Goal: Information Seeking & Learning: Learn about a topic

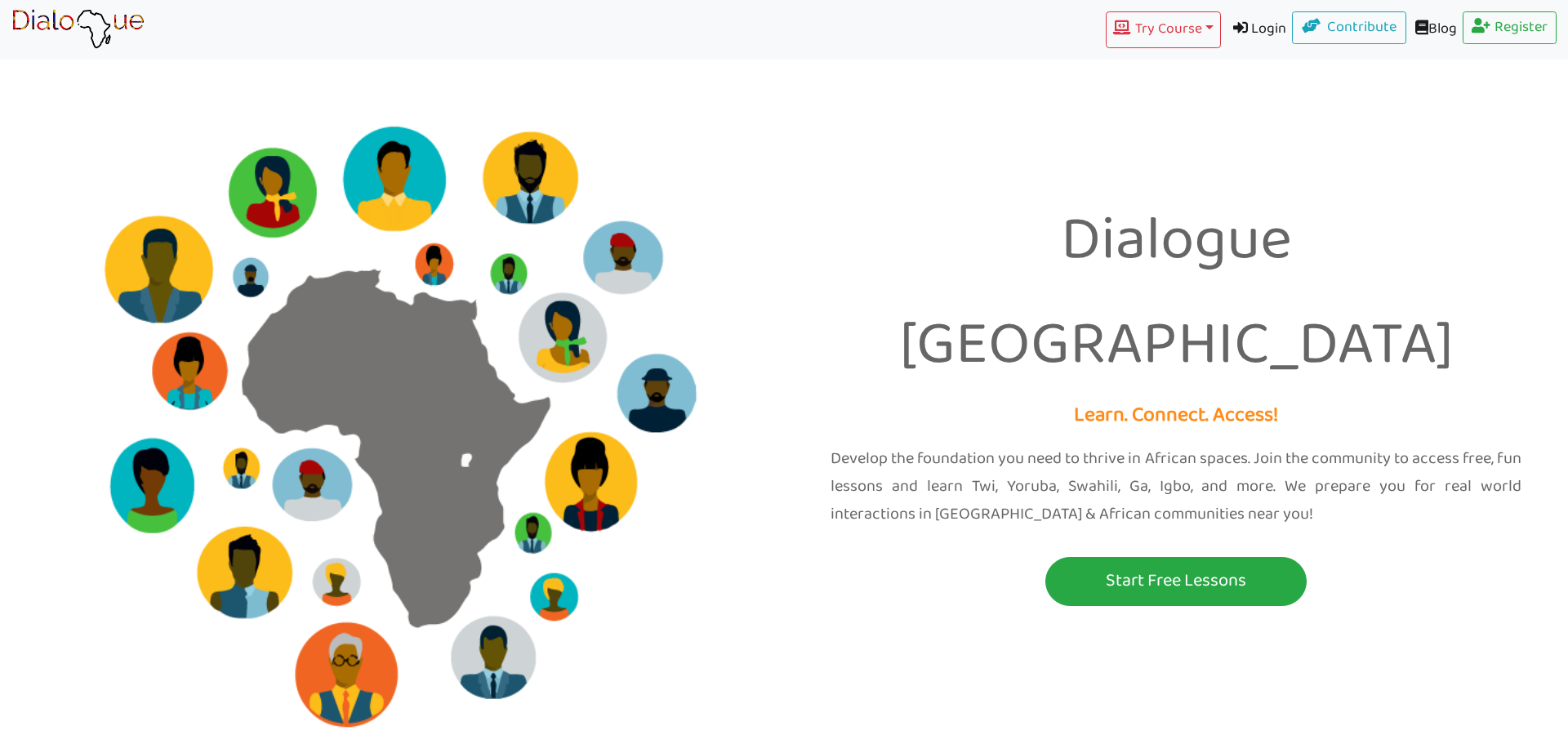
click at [1253, 36] on link "Login" at bounding box center [1256, 29] width 72 height 36
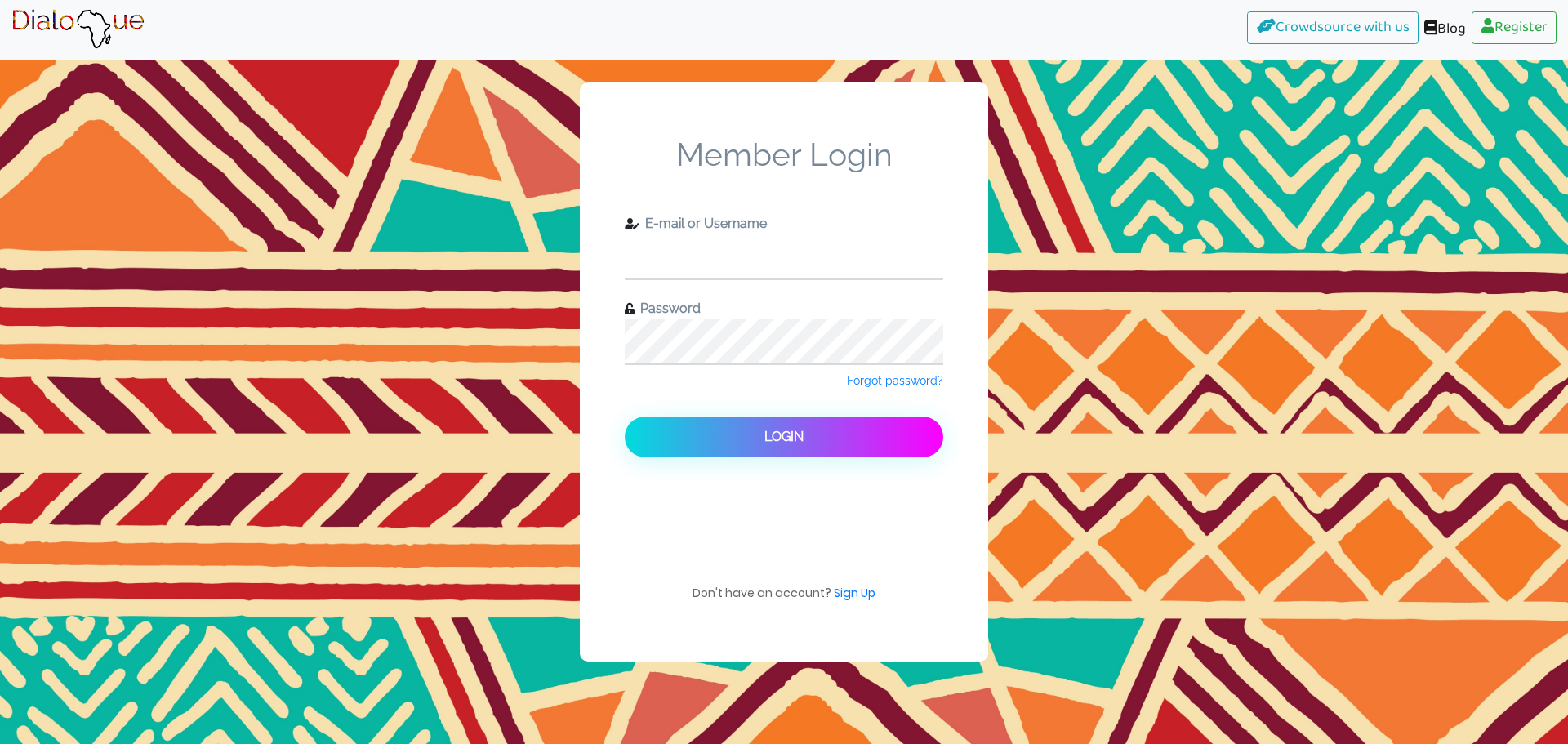
type input "[EMAIL_ADDRESS][DOMAIN_NAME]"
click at [758, 266] on input "[EMAIL_ADDRESS][DOMAIN_NAME]" at bounding box center [784, 256] width 319 height 45
click at [734, 245] on input "[EMAIL_ADDRESS][DOMAIN_NAME]" at bounding box center [784, 256] width 319 height 45
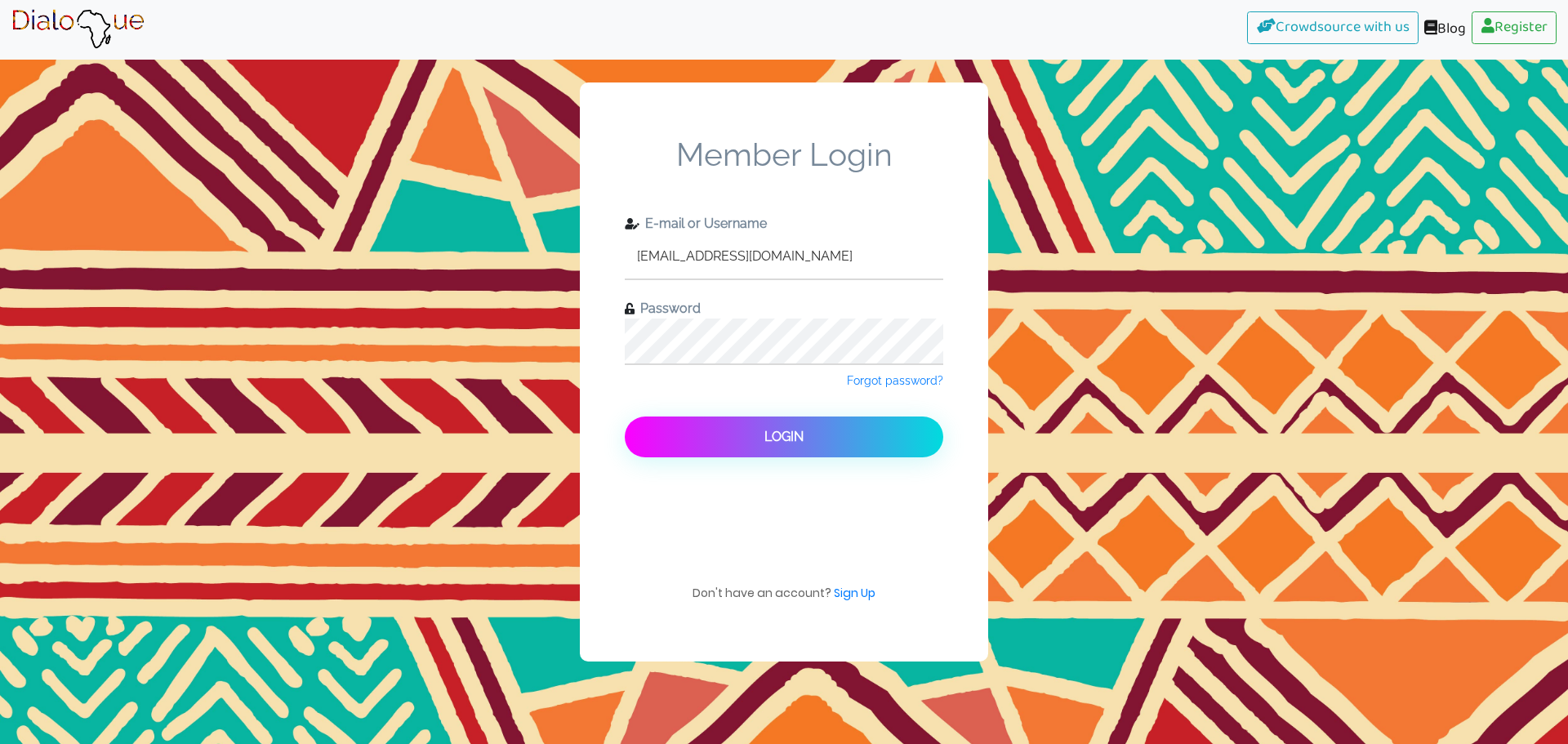
click at [814, 451] on button "Login" at bounding box center [784, 437] width 319 height 41
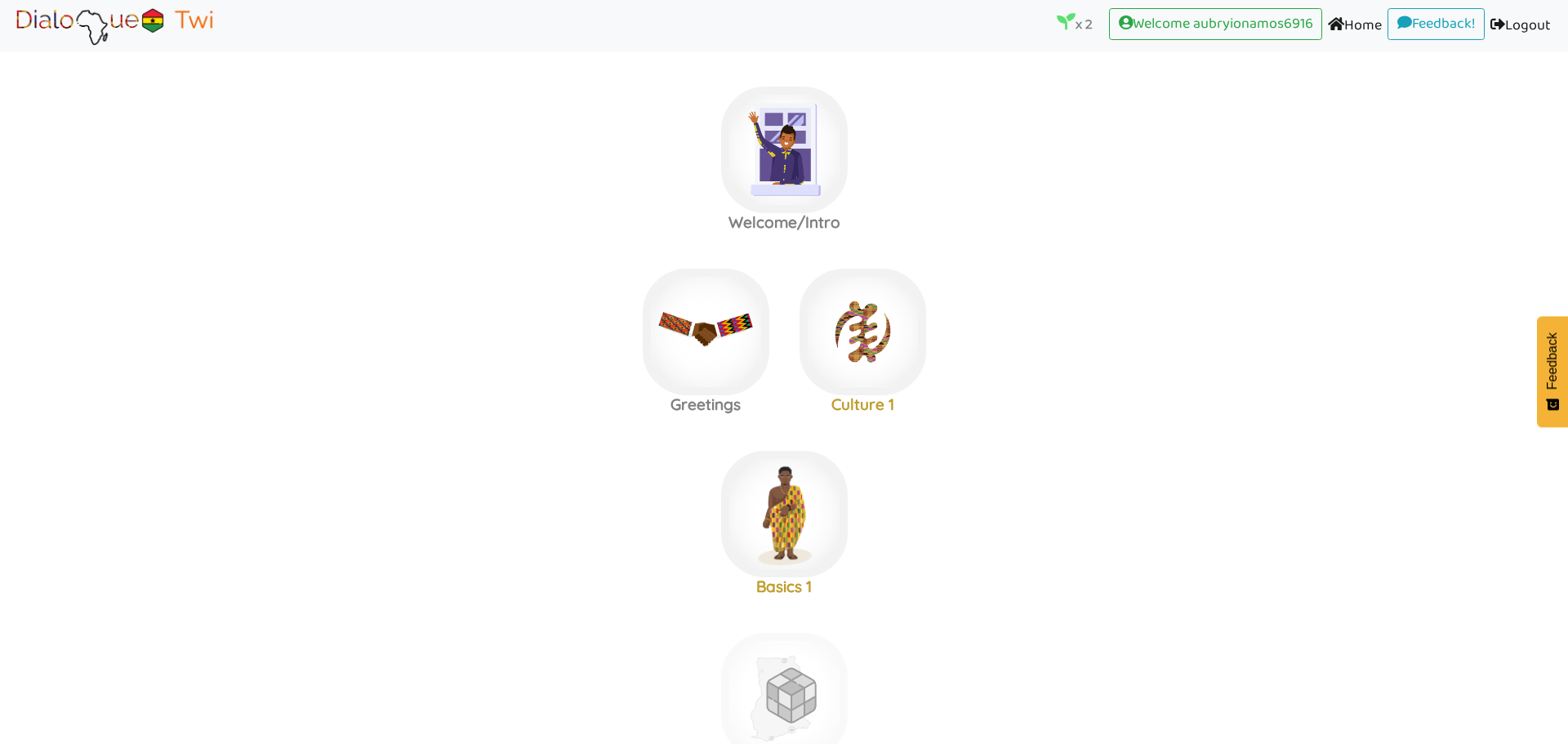
click at [12, 46] on area at bounding box center [12, 46] width 0 height 0
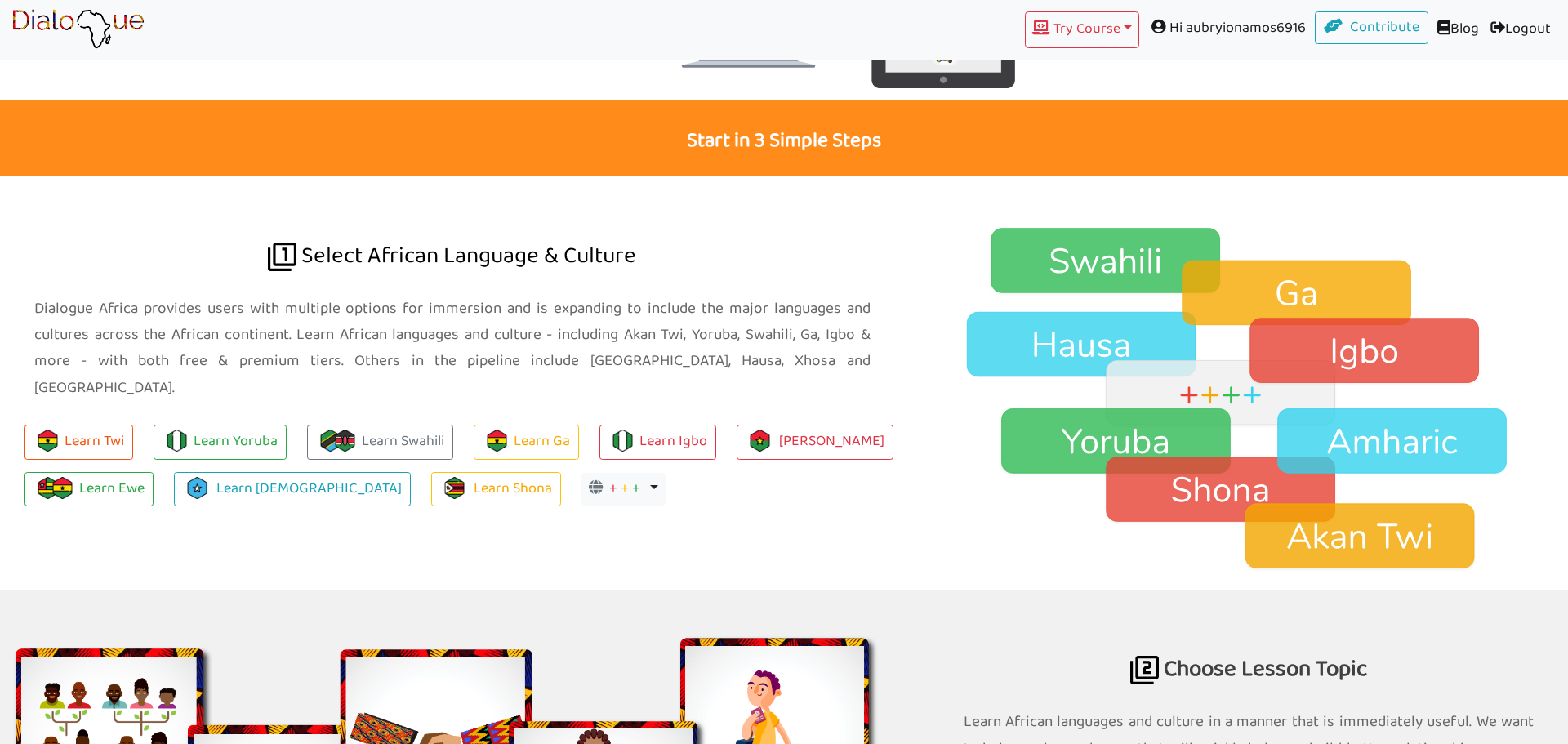
scroll to position [1112, 0]
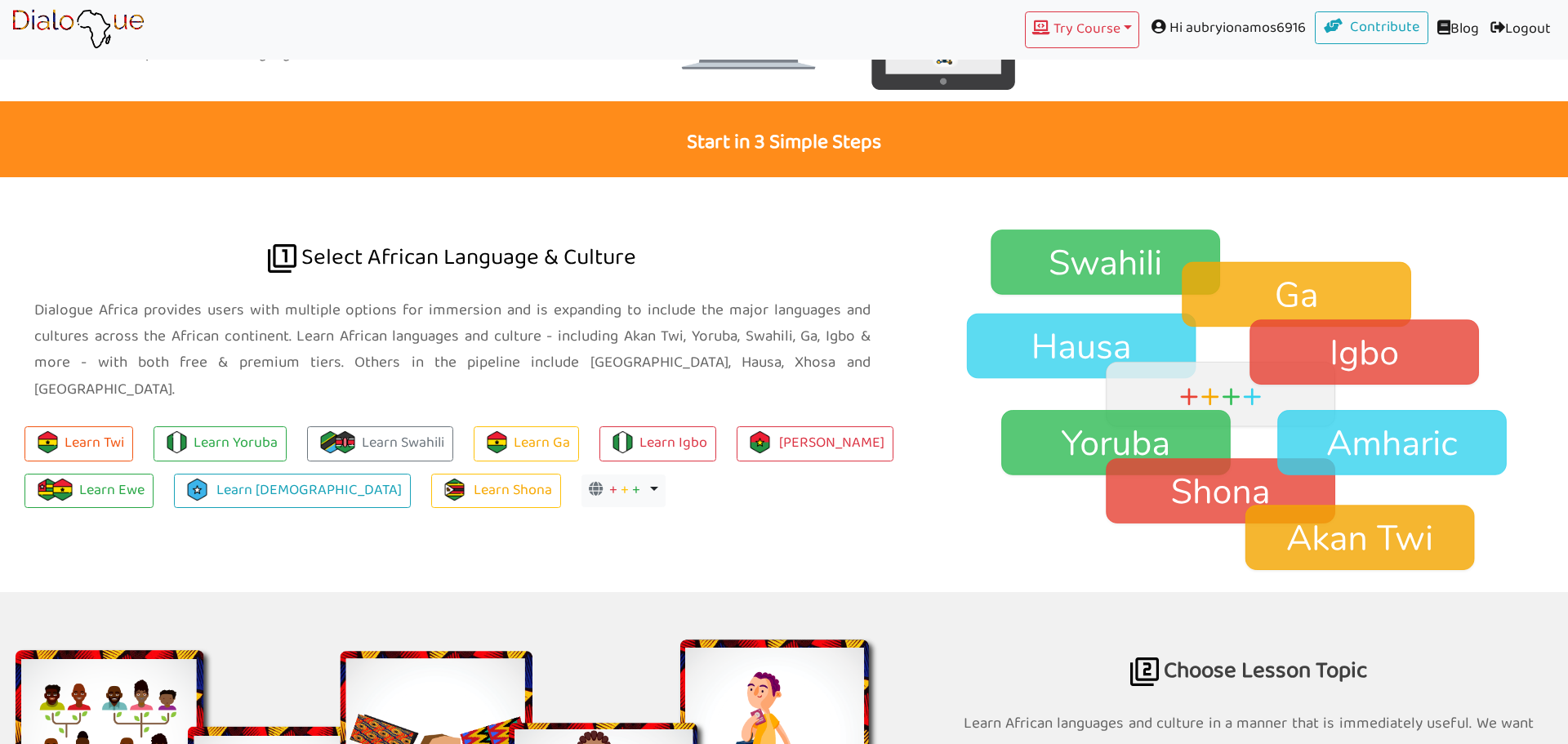
click at [1468, 443] on img at bounding box center [1249, 401] width 639 height 346
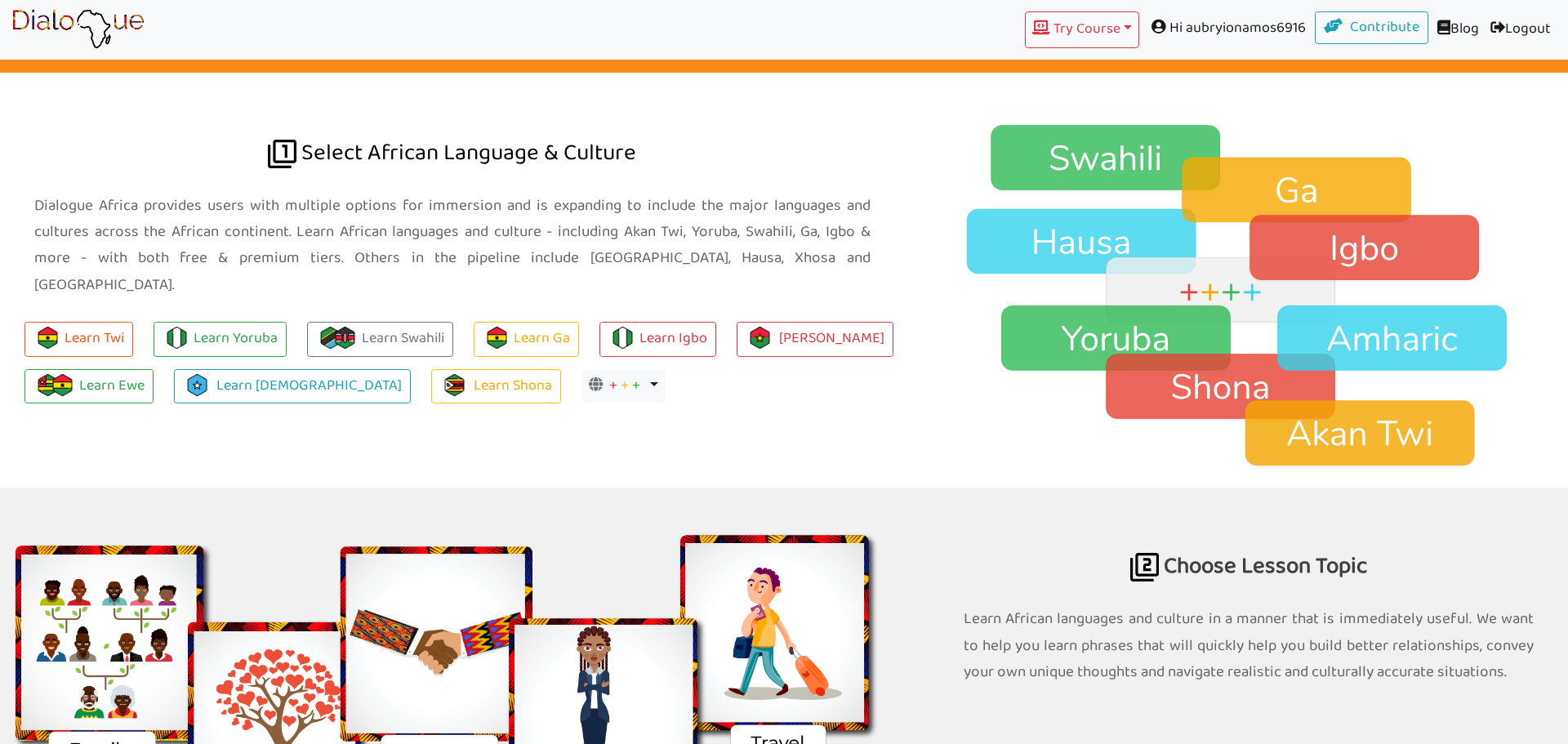
scroll to position [1214, 0]
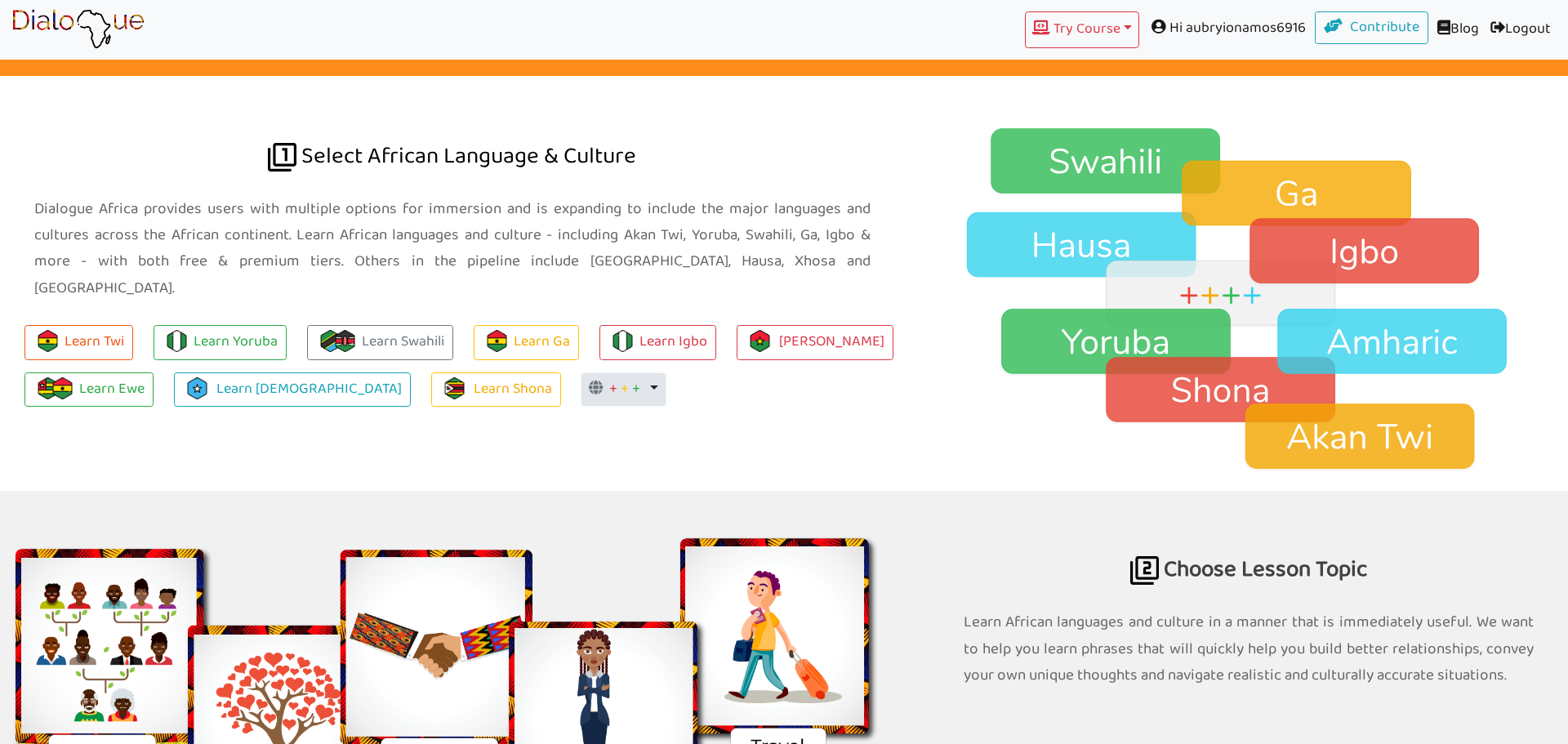
click at [582, 373] on button "+ + + Toggle Dropdown" at bounding box center [623, 389] width 84 height 33
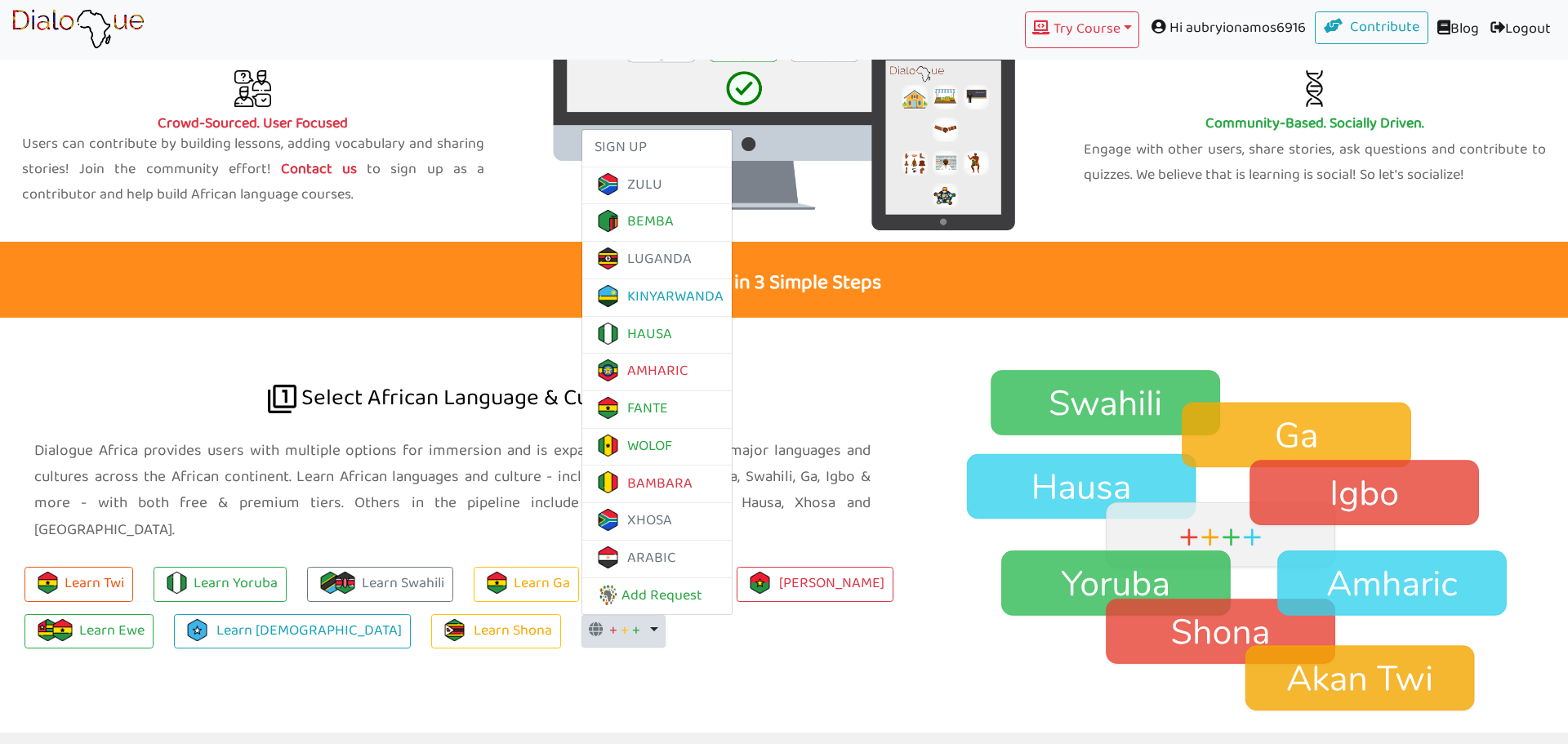
scroll to position [988, 0]
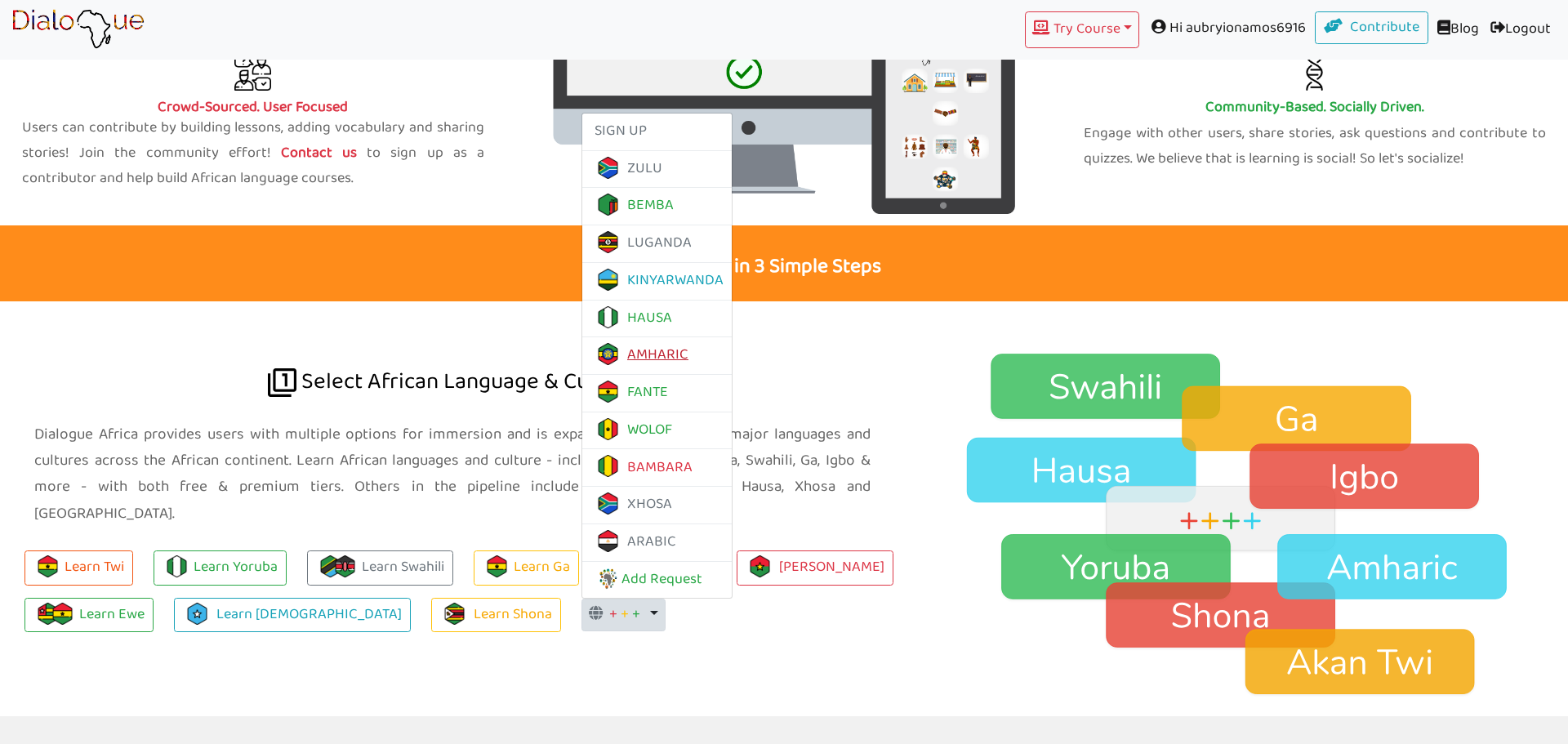
click at [595, 342] on link "AMHARIC" at bounding box center [642, 354] width 94 height 26
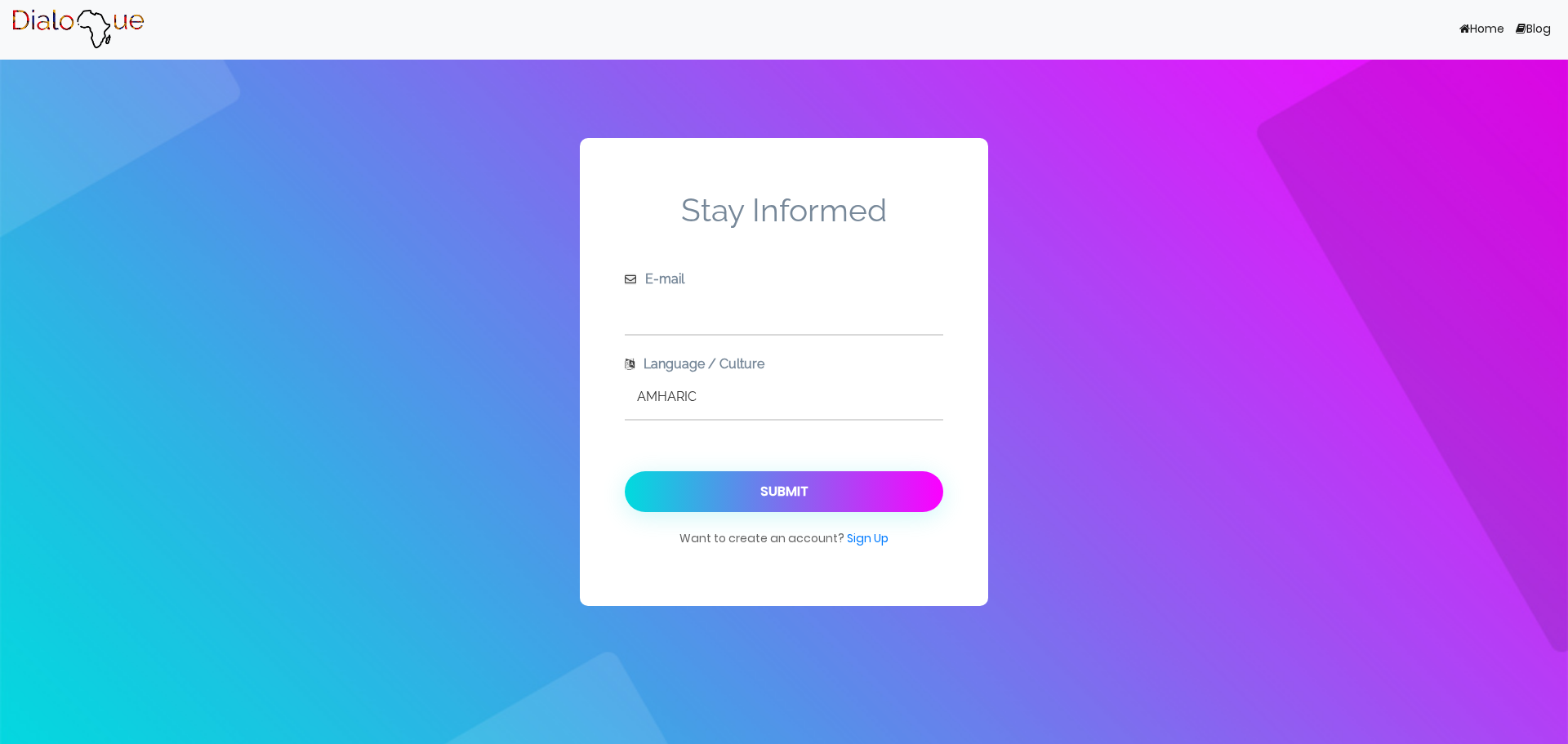
click at [824, 311] on input "text" at bounding box center [784, 312] width 319 height 45
type input "aubryionamos@all-that.org"
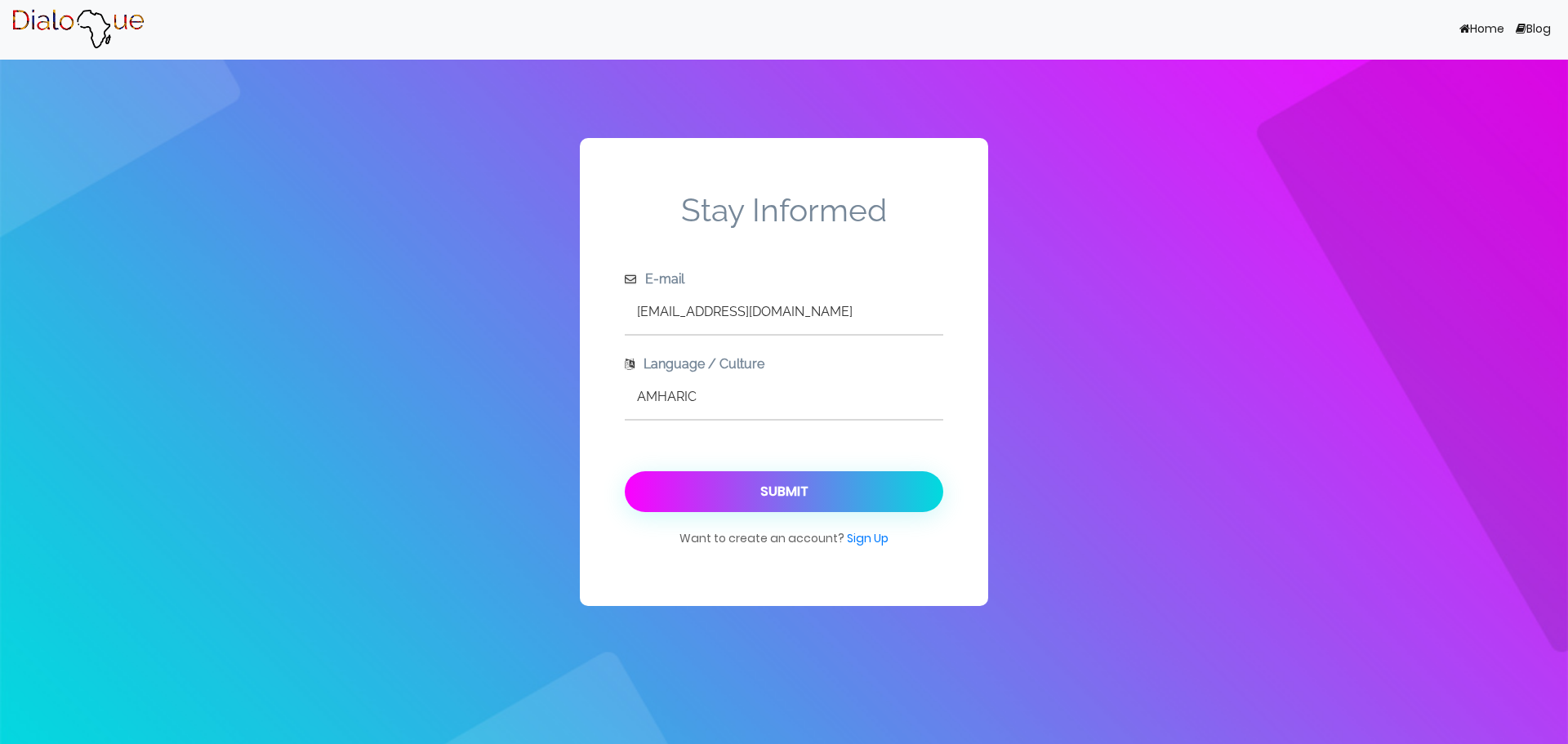
click at [698, 475] on button "Submit" at bounding box center [784, 492] width 319 height 41
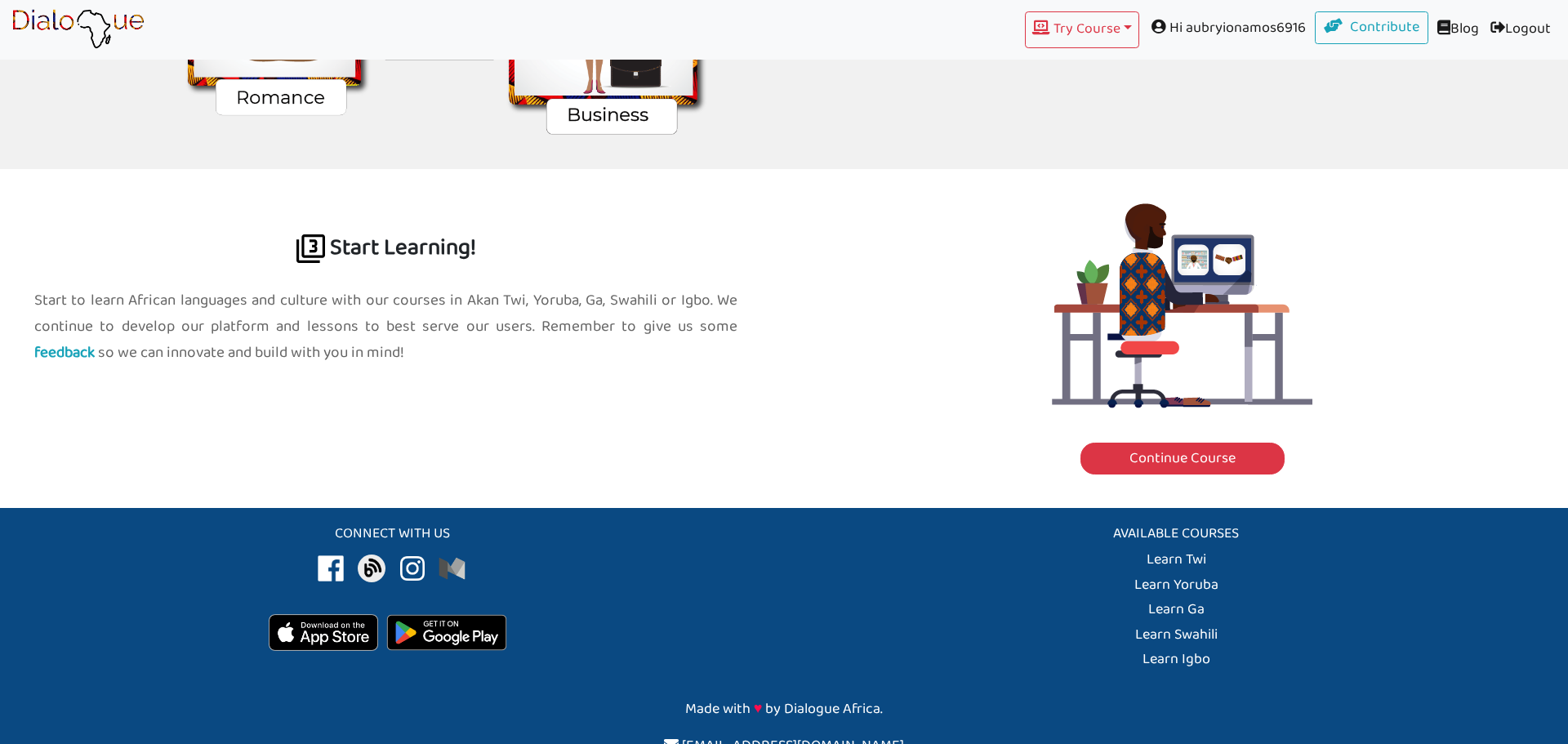
scroll to position [1981, 0]
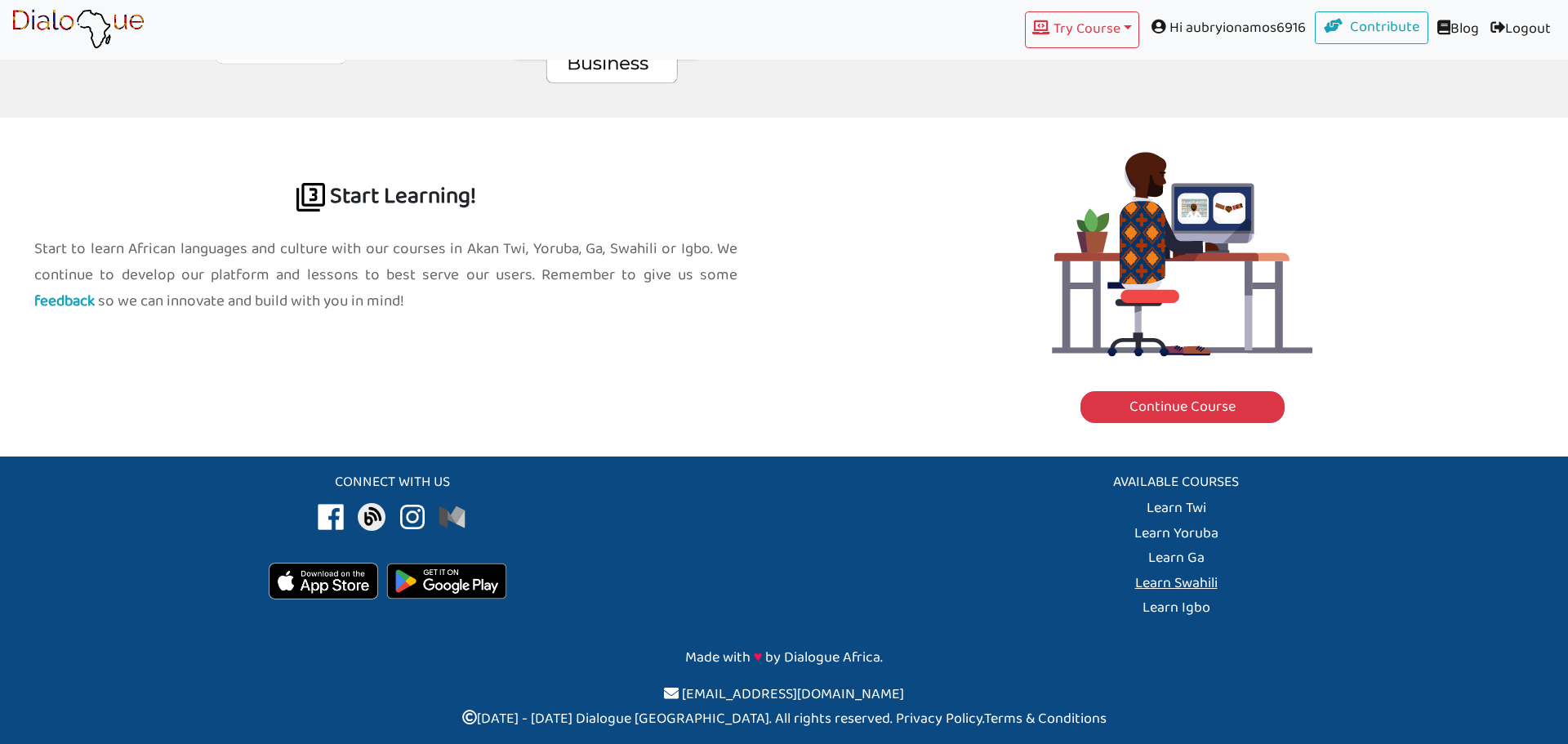
click at [1192, 521] on link "Learn Swahili" at bounding box center [1176, 508] width 59 height 26
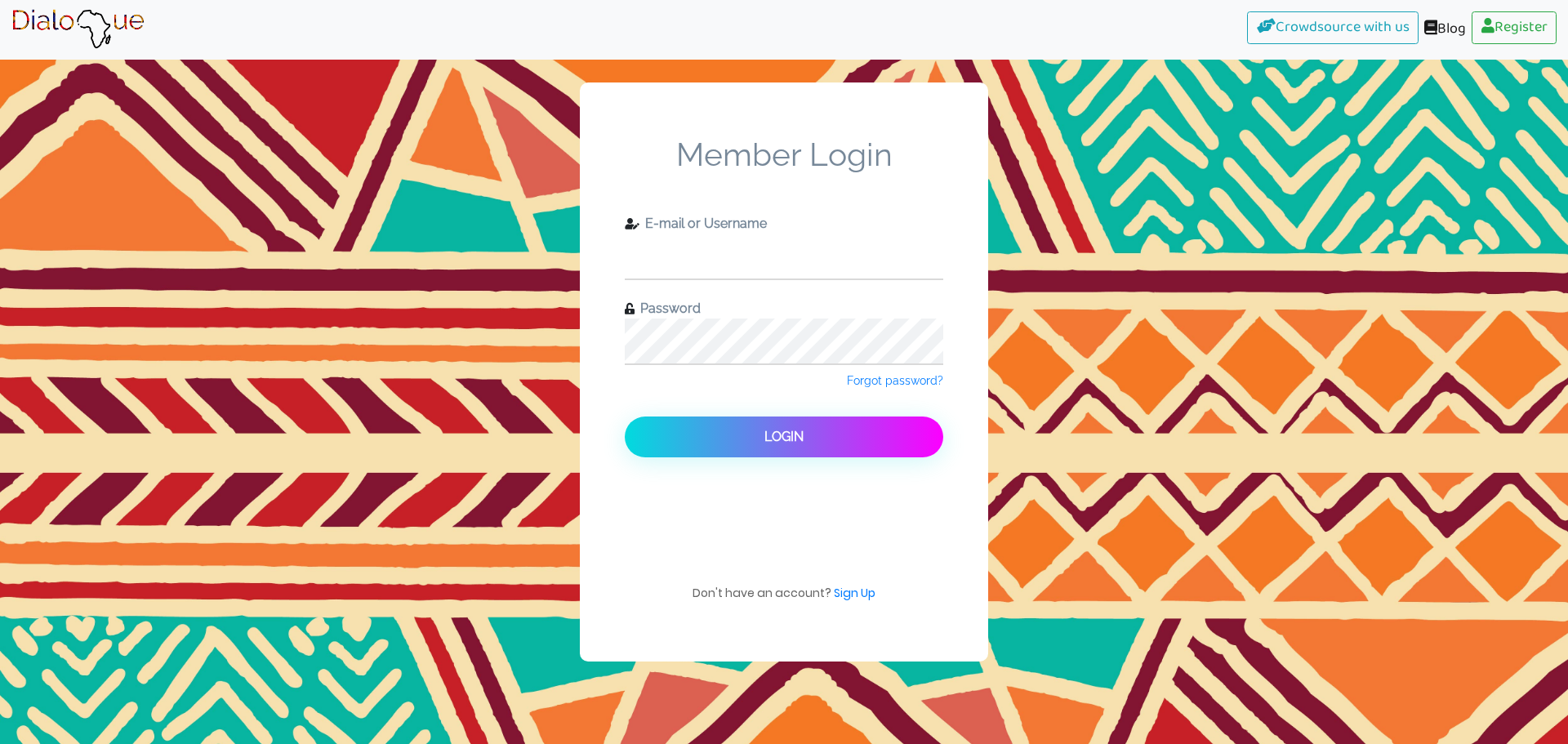
type input "aubryionamos@all-that.org"
click at [884, 275] on input "aubryionamos@all-that.org" at bounding box center [784, 256] width 319 height 45
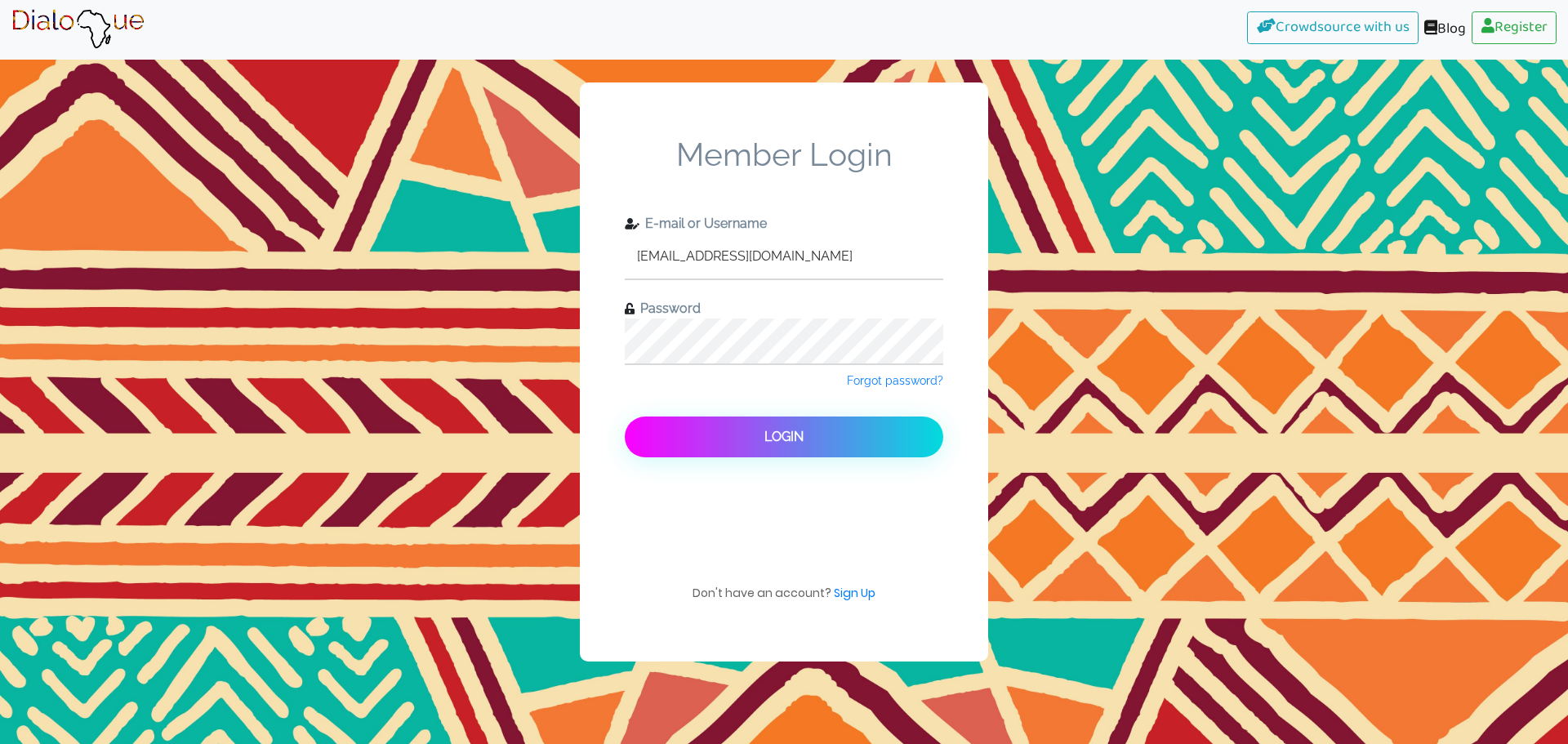
click at [779, 445] on button "Login" at bounding box center [784, 437] width 319 height 41
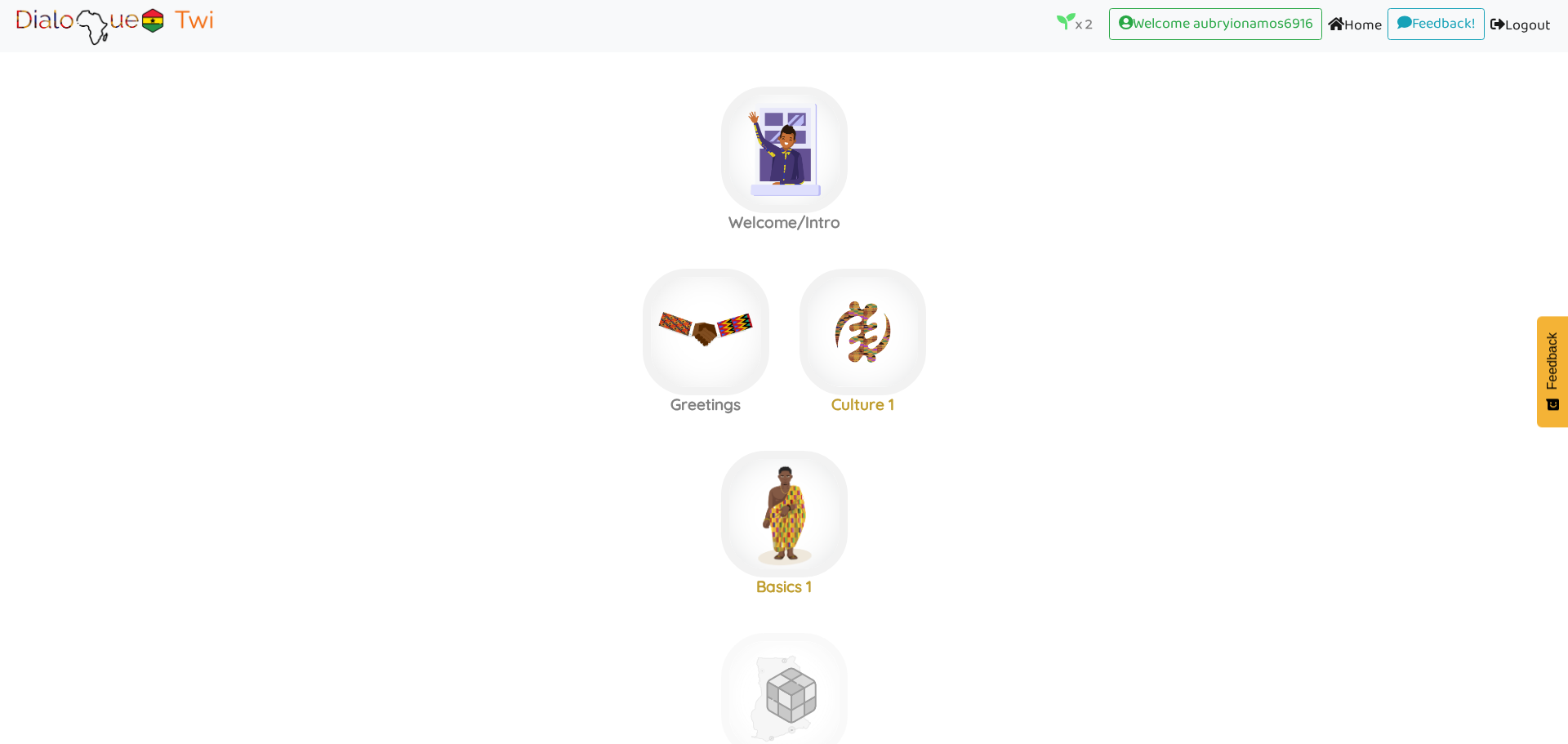
click at [12, 46] on area at bounding box center [12, 46] width 0 height 0
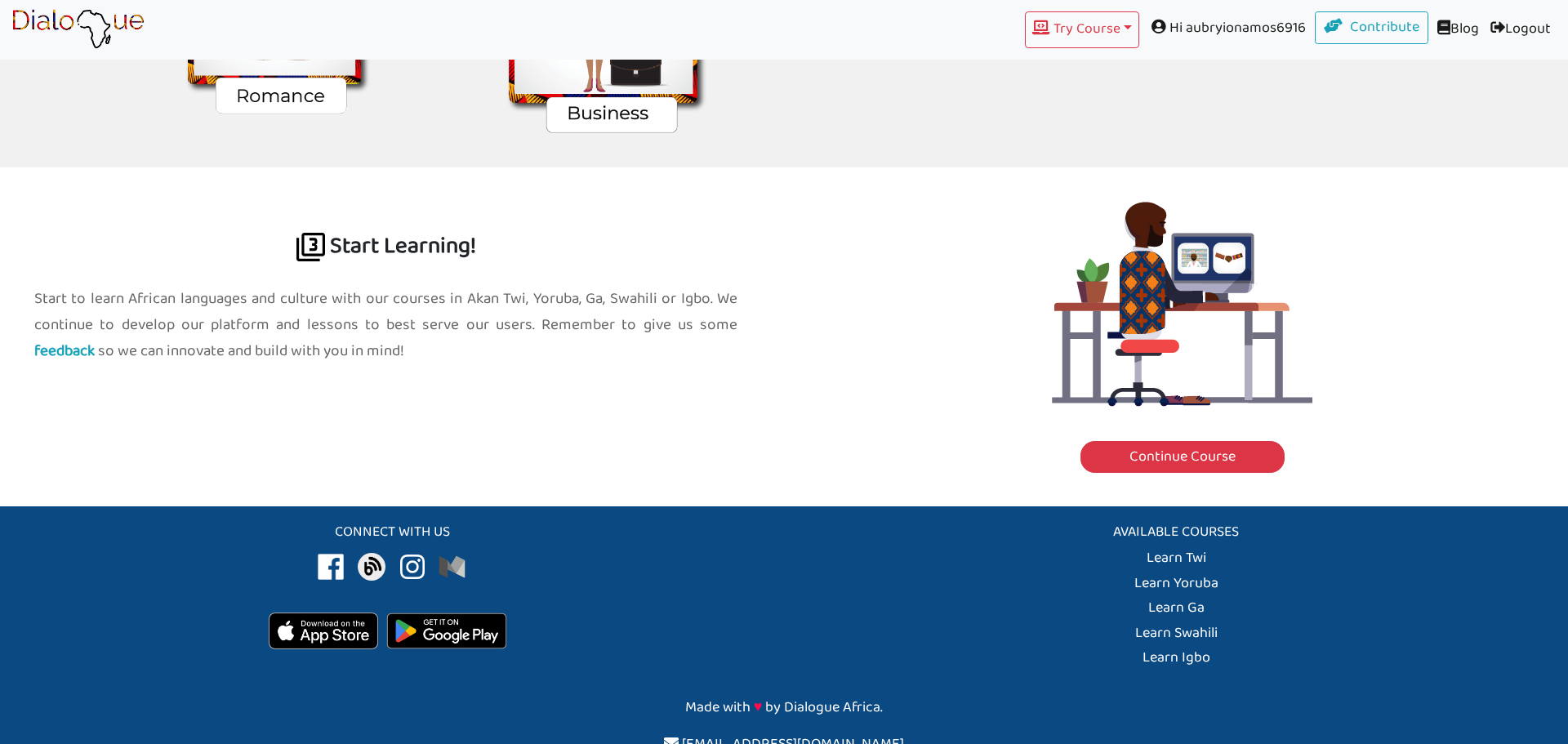
scroll to position [1981, 0]
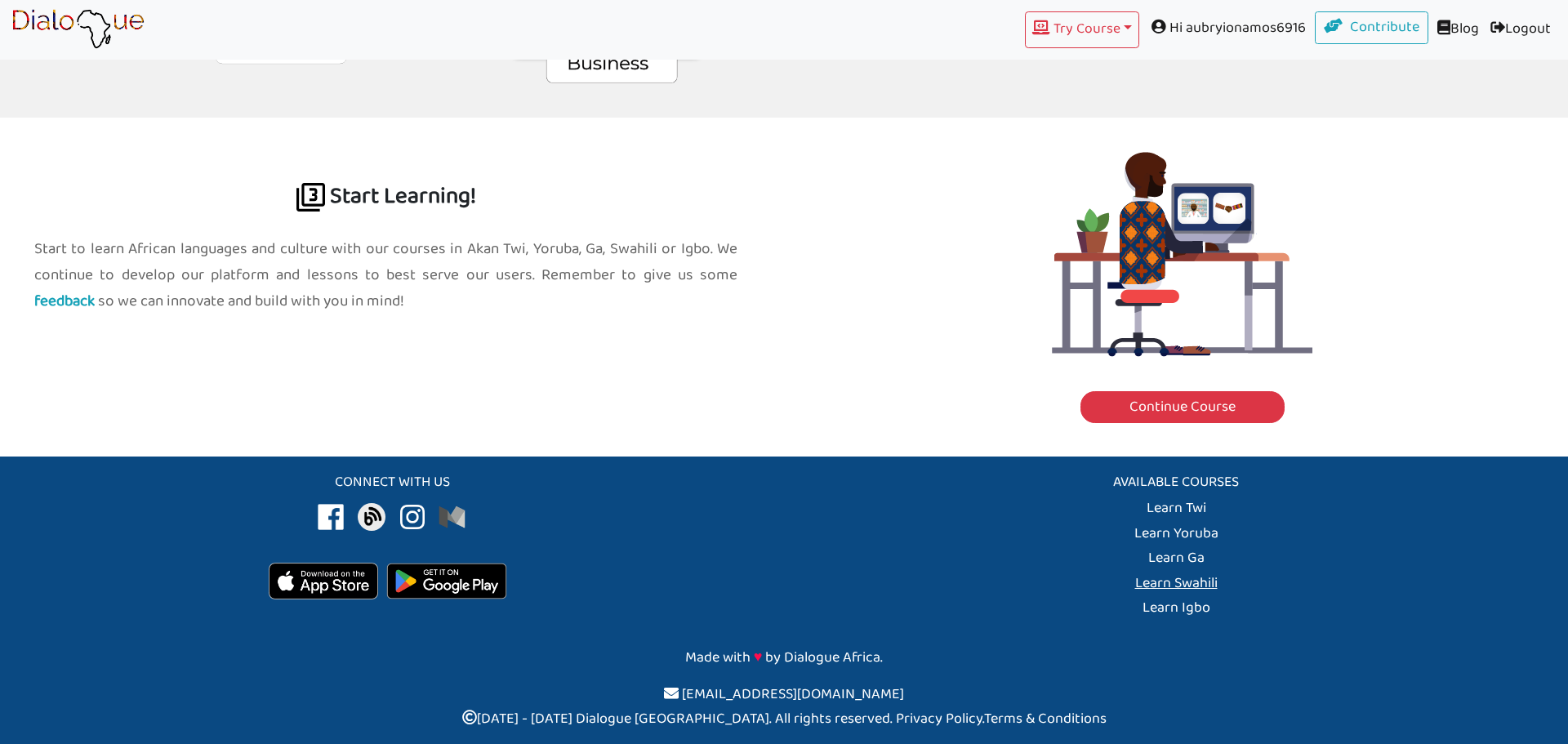
click at [1184, 521] on link "Learn Swahili" at bounding box center [1176, 508] width 59 height 26
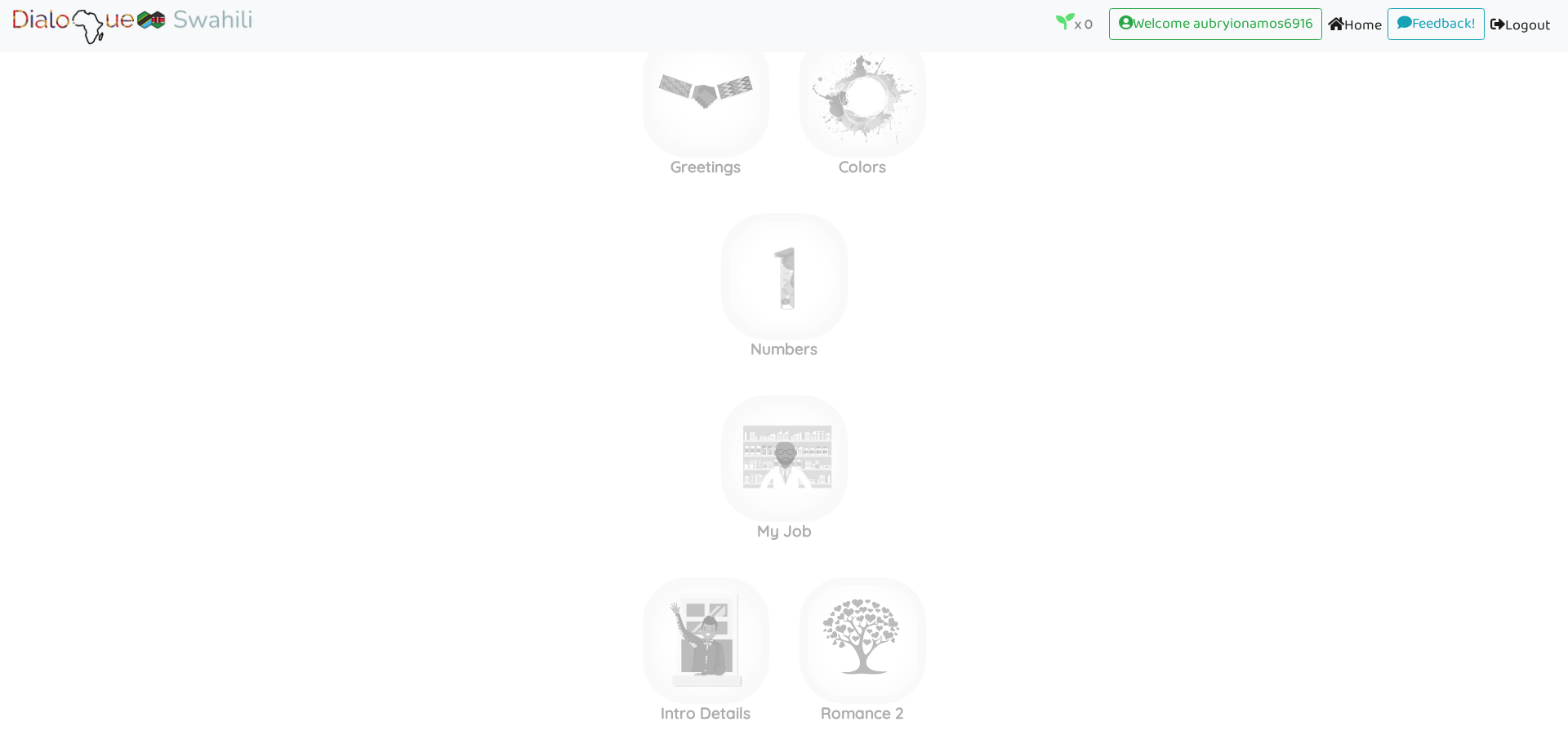
scroll to position [2790, 0]
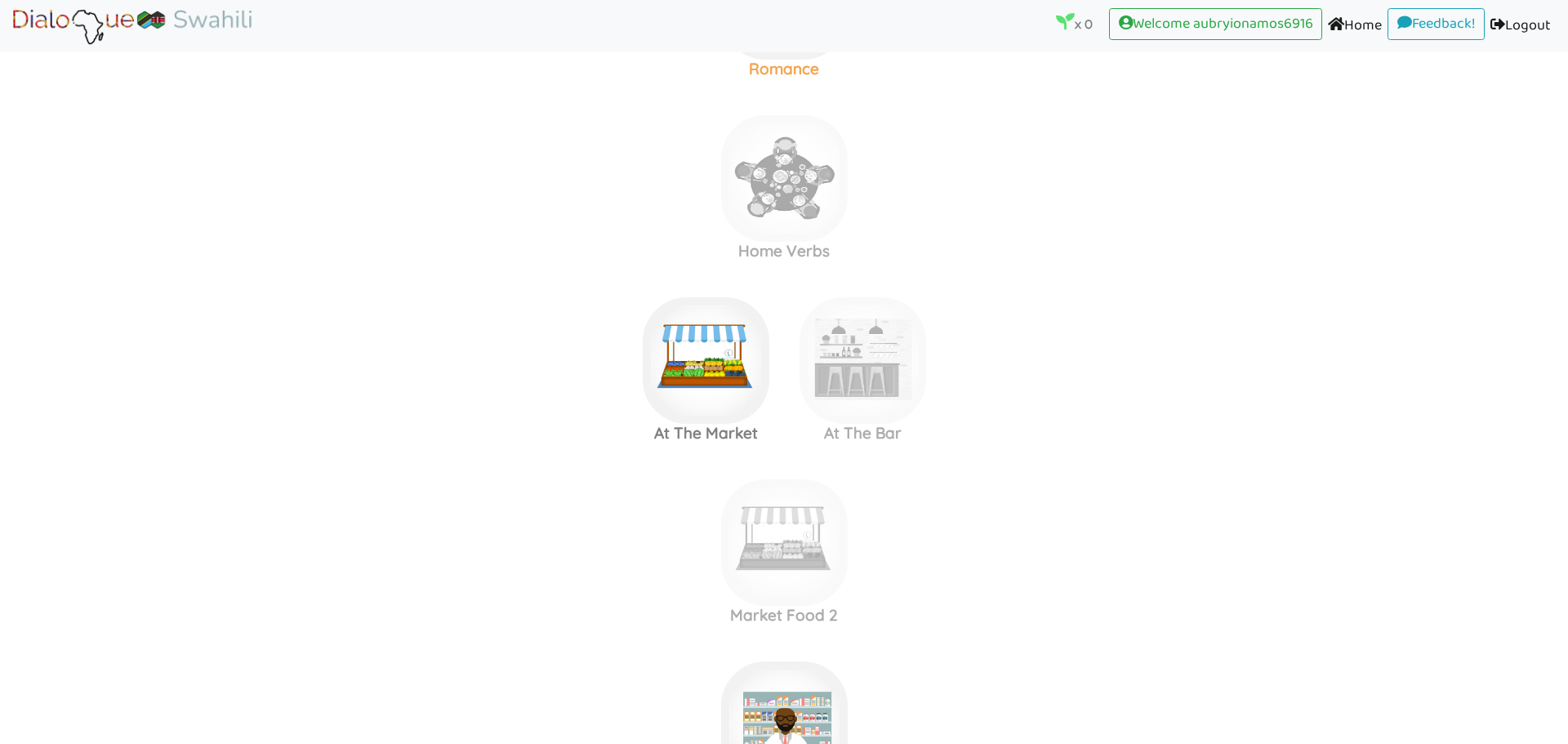
scroll to position [353, 0]
